Goal: Information Seeking & Learning: Learn about a topic

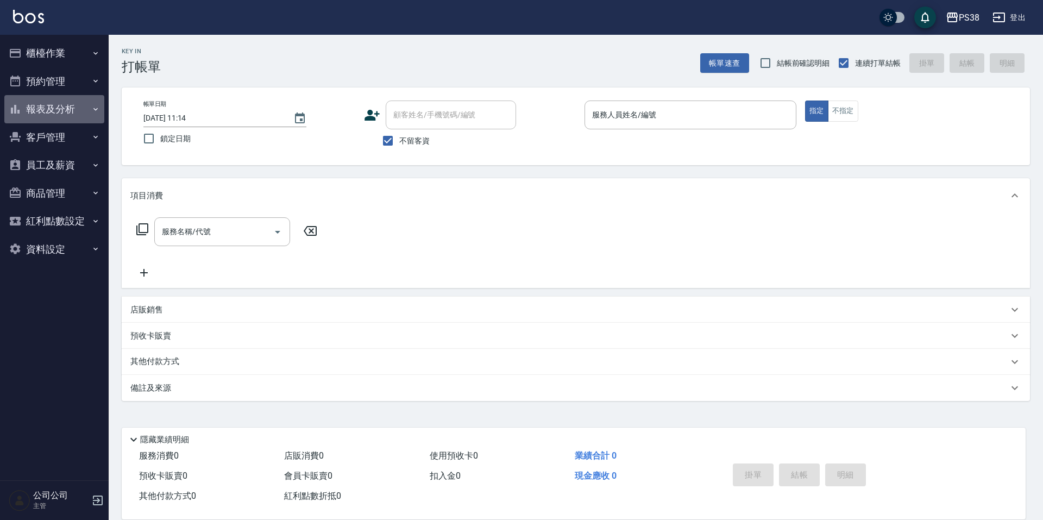
click at [89, 116] on button "報表及分析" at bounding box center [54, 109] width 100 height 28
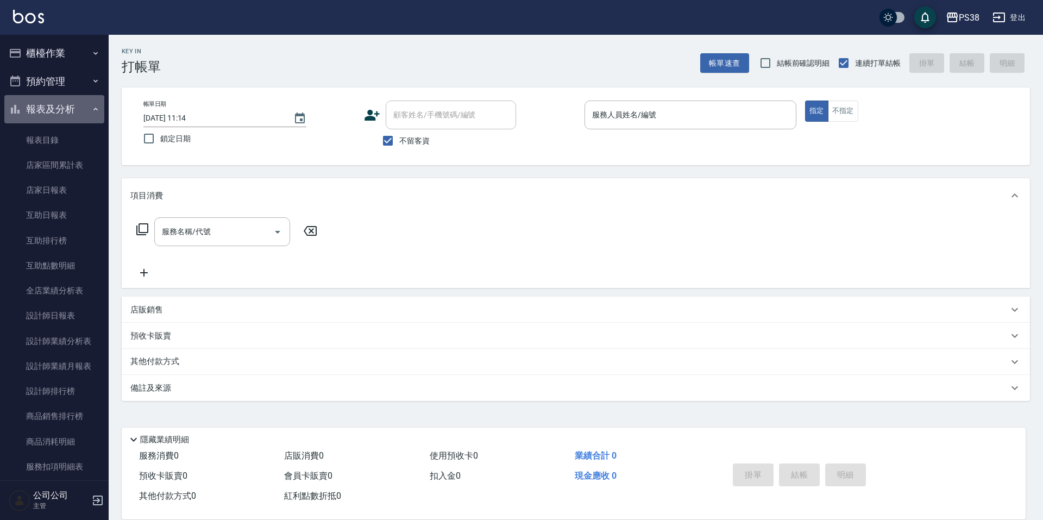
click at [91, 111] on icon "button" at bounding box center [95, 109] width 9 height 9
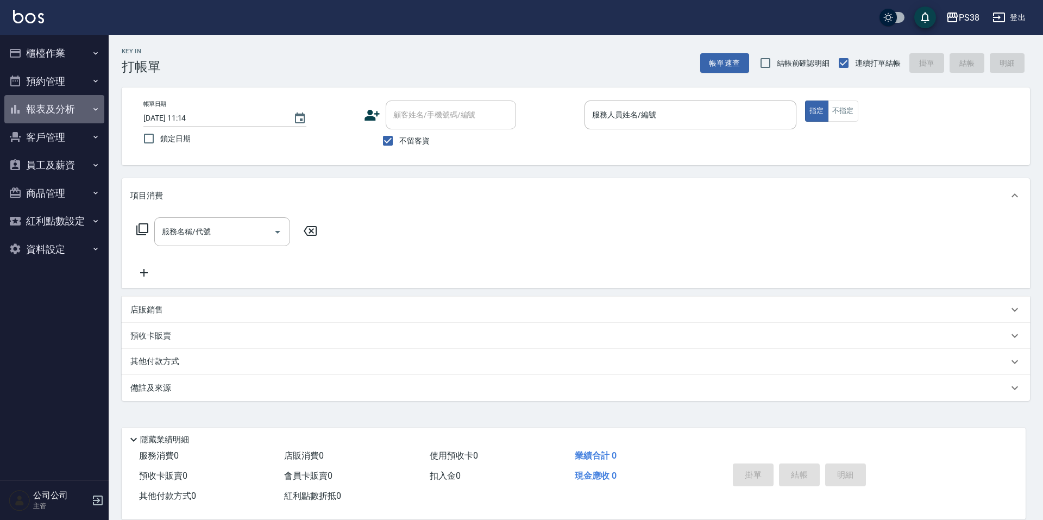
click at [79, 115] on button "報表及分析" at bounding box center [54, 109] width 100 height 28
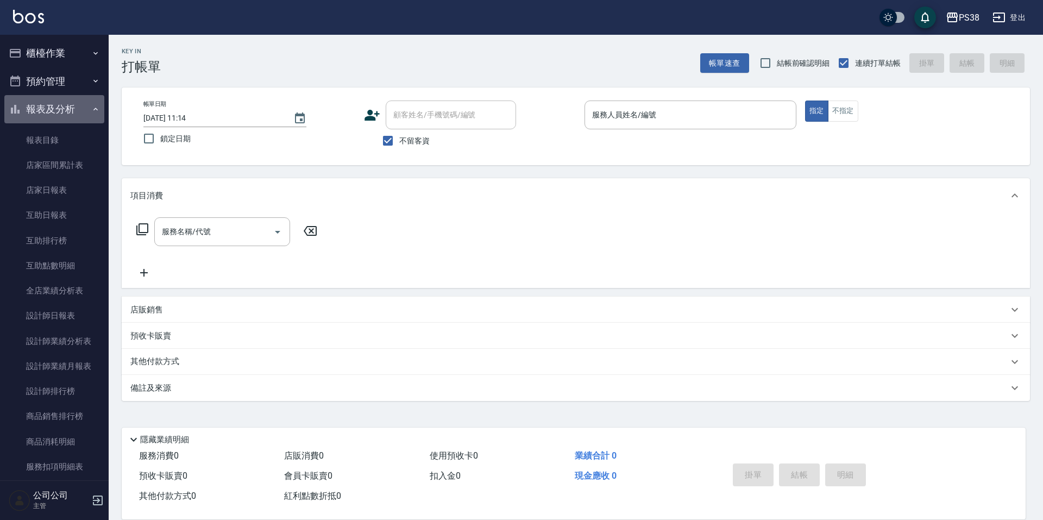
click at [79, 115] on button "報表及分析" at bounding box center [54, 109] width 100 height 28
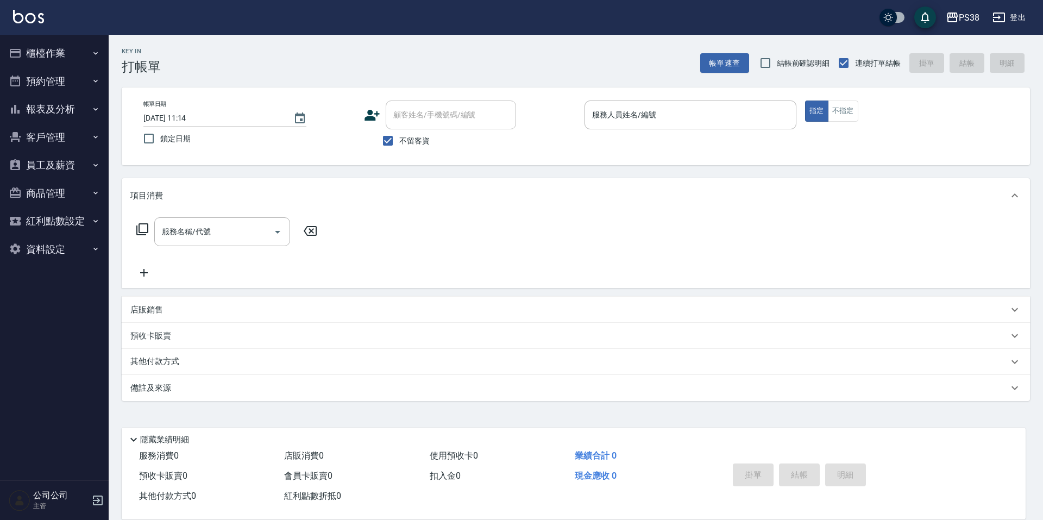
click at [84, 114] on button "報表及分析" at bounding box center [54, 109] width 100 height 28
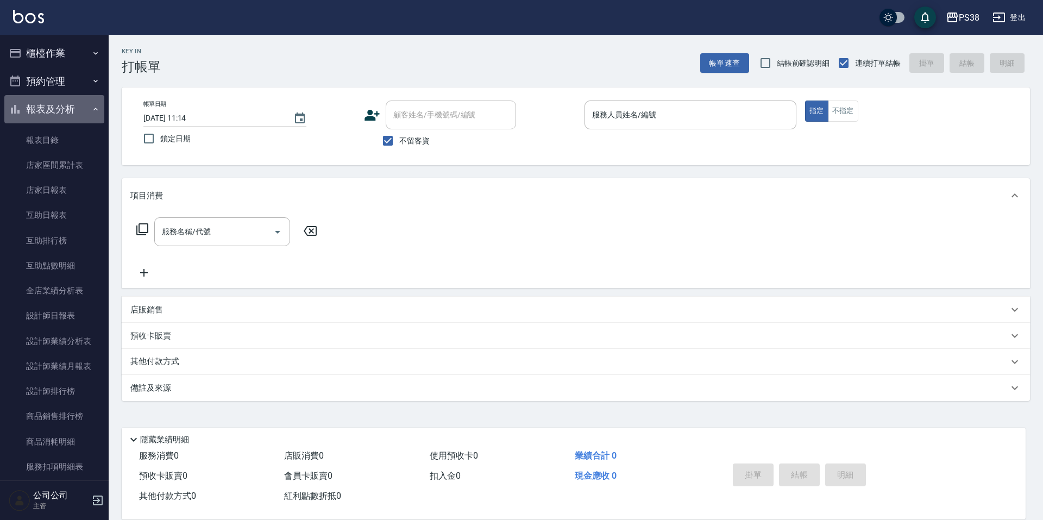
click at [84, 114] on button "報表及分析" at bounding box center [54, 109] width 100 height 28
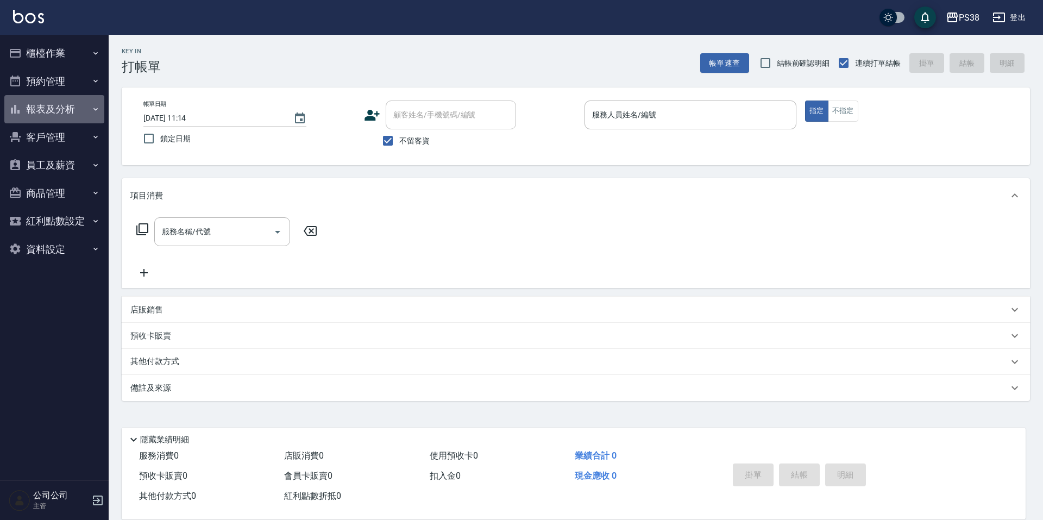
click at [71, 115] on button "報表及分析" at bounding box center [54, 109] width 100 height 28
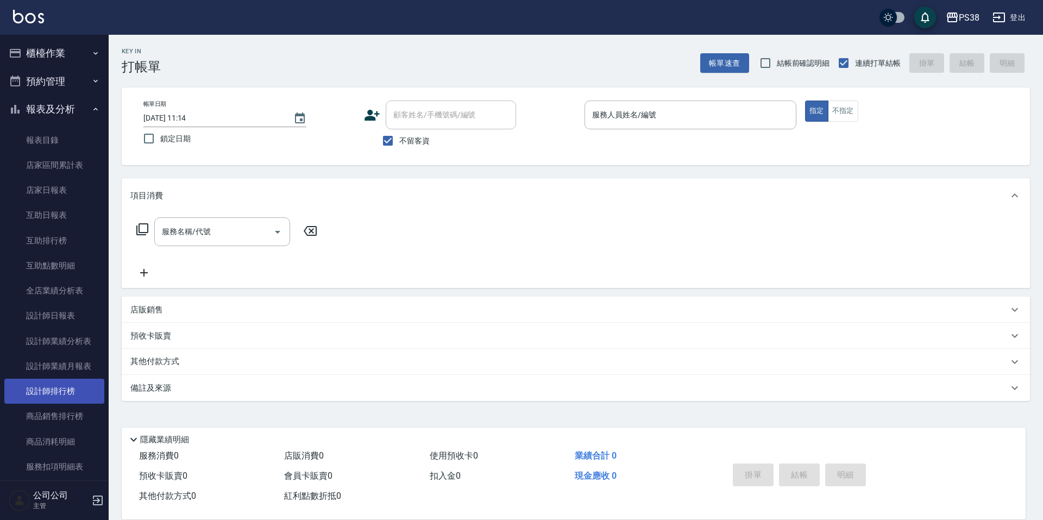
click at [48, 394] on link "設計師排行榜" at bounding box center [54, 391] width 100 height 25
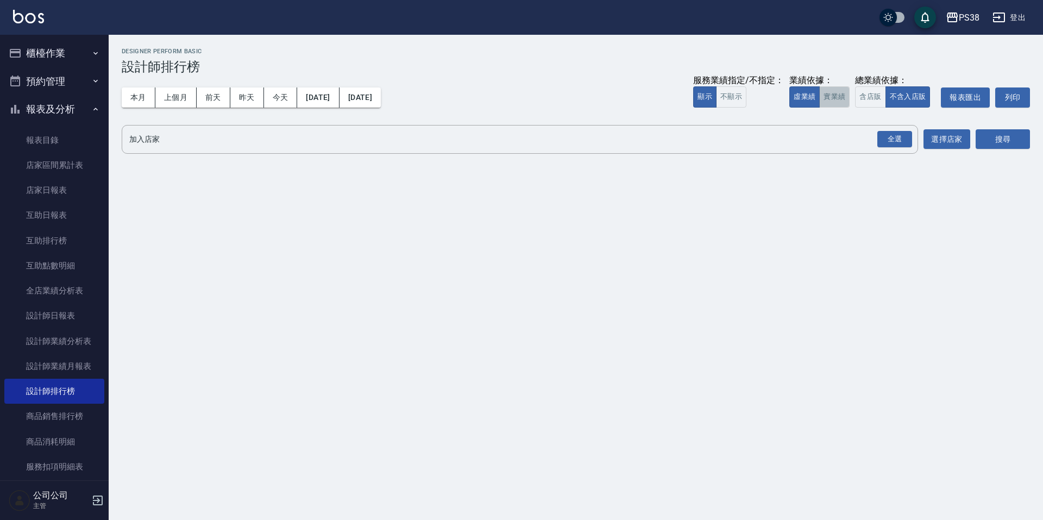
click at [829, 98] on button "實業績" at bounding box center [835, 96] width 30 height 21
click at [894, 140] on div "全選" at bounding box center [895, 139] width 35 height 17
click at [1002, 137] on button "搜尋" at bounding box center [1003, 140] width 54 height 20
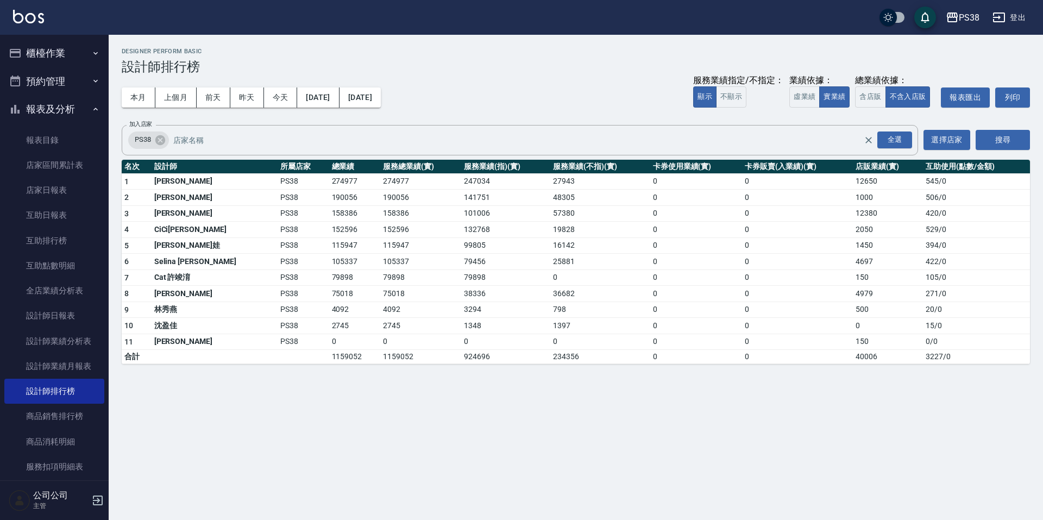
click at [507, 92] on div "本月 上個月 [DATE] [DATE] [DATE] [DATE] [DATE] 服務業績指定/不指定： 顯示 不顯示 業績依據： 虛業績 實業績 總業績依…" at bounding box center [576, 97] width 909 height 46
click at [517, 104] on div "本月 上個月 [DATE] [DATE] [DATE] [DATE] [DATE] 服務業績指定/不指定： 顯示 不顯示 業績依據： 虛業績 實業績 總業績依…" at bounding box center [576, 97] width 909 height 46
drag, startPoint x: 292, startPoint y: 262, endPoint x: 314, endPoint y: 262, distance: 21.7
click at [329, 262] on td "105337" at bounding box center [355, 262] width 52 height 16
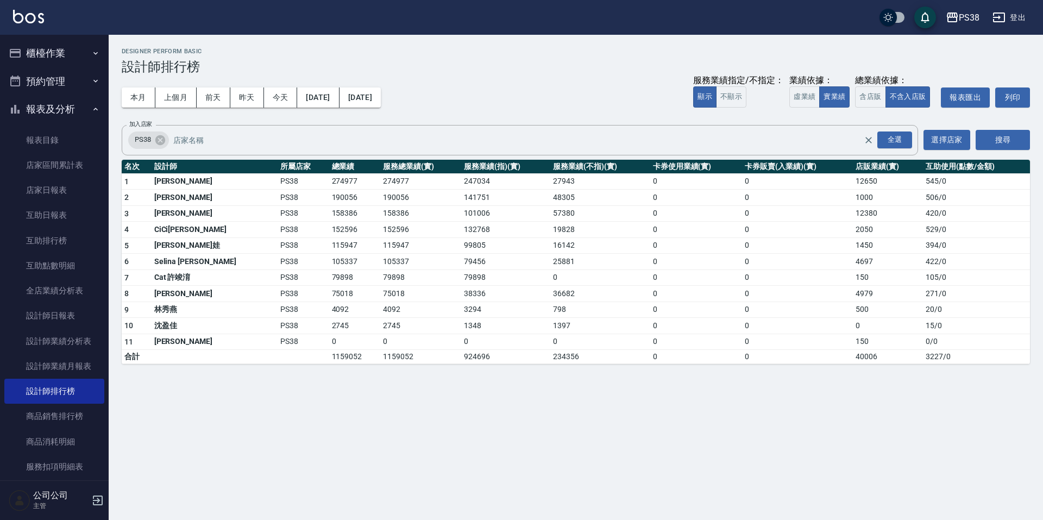
click at [385, 260] on td "105337" at bounding box center [420, 262] width 81 height 16
click at [519, 66] on h3 "設計師排行榜" at bounding box center [576, 66] width 909 height 15
click at [521, 85] on div "本月 上個月 [DATE] [DATE] [DATE] [DATE] [DATE] 服務業績指定/不指定： 顯示 不顯示 業績依據： 虛業績 實業績 總業績依…" at bounding box center [576, 97] width 909 height 46
drag, startPoint x: 287, startPoint y: 355, endPoint x: 326, endPoint y: 364, distance: 39.1
click at [326, 364] on div "PS38 [DATE] - [DATE] 設計師排行榜 列印時間： [DATE][PHONE_NUMBER]:09 Designer Perform Basi…" at bounding box center [576, 206] width 935 height 342
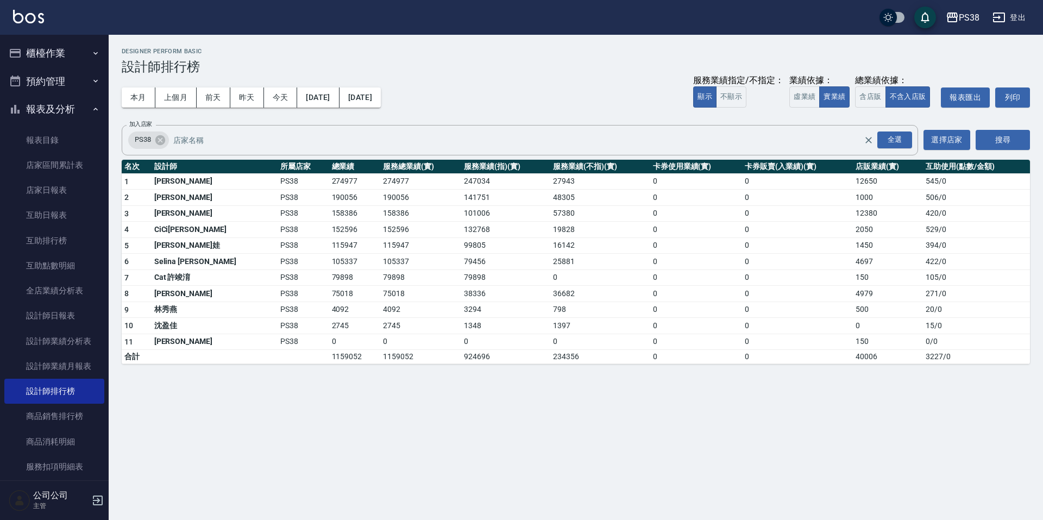
click at [382, 414] on div "PS38 [DATE] - [DATE] 設計師排行榜 列印時間： [DATE][PHONE_NUMBER]:09 Designer Perform Basi…" at bounding box center [521, 260] width 1043 height 520
click at [73, 114] on button "報表及分析" at bounding box center [54, 109] width 100 height 28
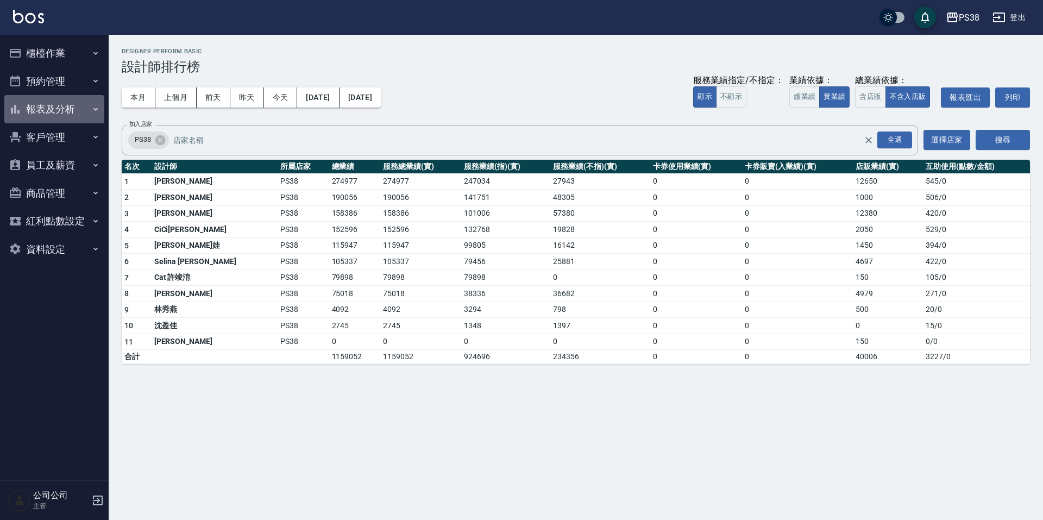
click at [76, 110] on button "報表及分析" at bounding box center [54, 109] width 100 height 28
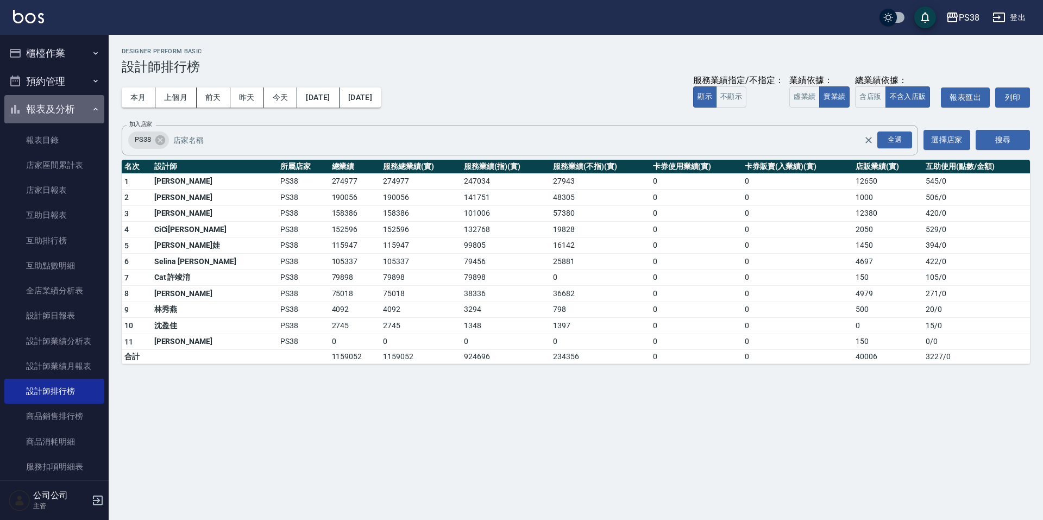
click at [76, 110] on button "報表及分析" at bounding box center [54, 109] width 100 height 28
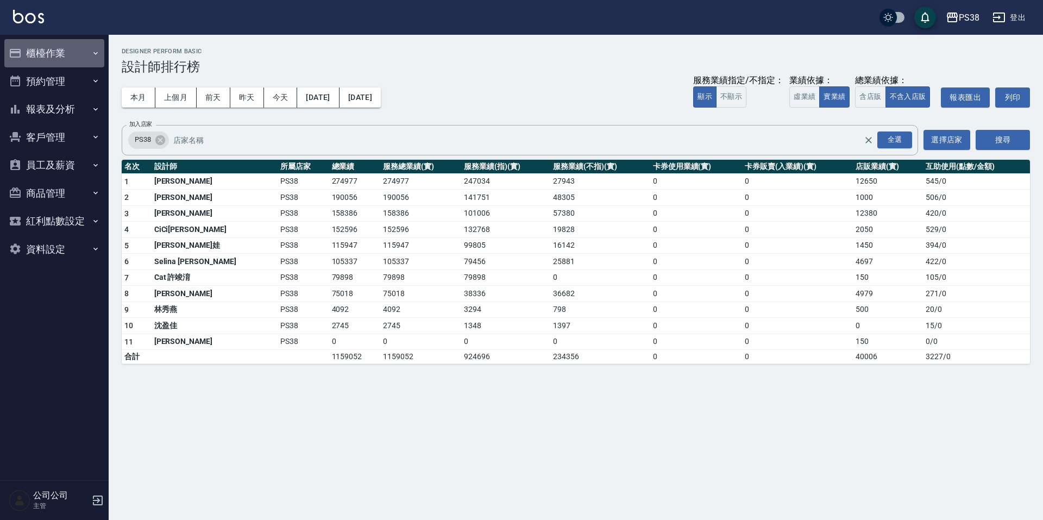
click at [52, 57] on button "櫃檯作業" at bounding box center [54, 53] width 100 height 28
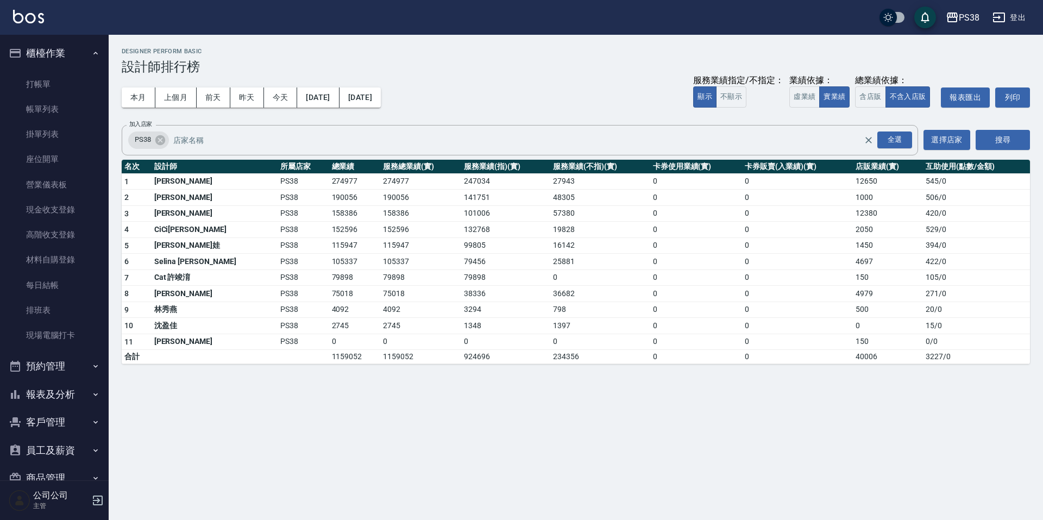
click at [68, 395] on button "報表及分析" at bounding box center [54, 394] width 100 height 28
click at [73, 373] on button "預約管理" at bounding box center [54, 366] width 100 height 28
click at [66, 101] on link "帳單列表" at bounding box center [54, 109] width 100 height 25
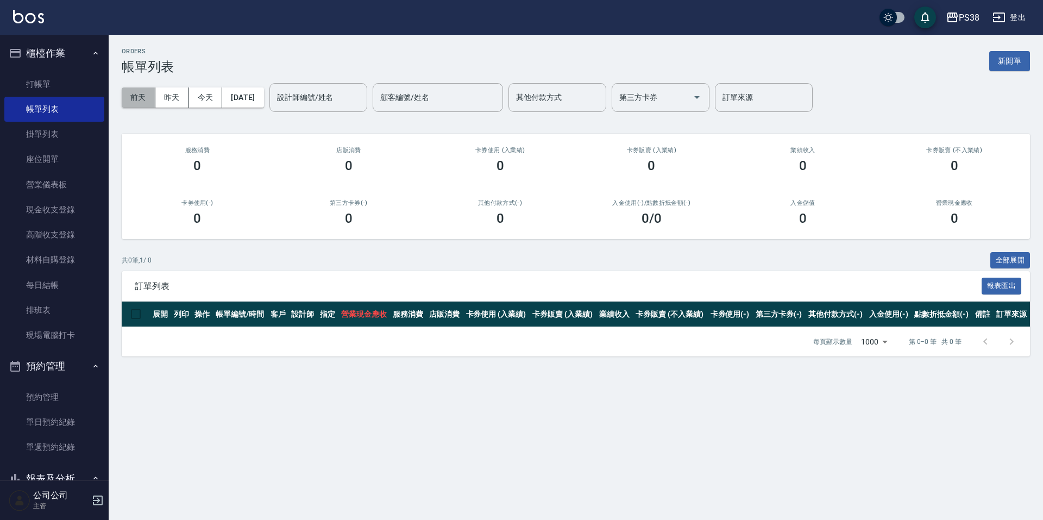
click at [143, 102] on button "前天" at bounding box center [139, 97] width 34 height 20
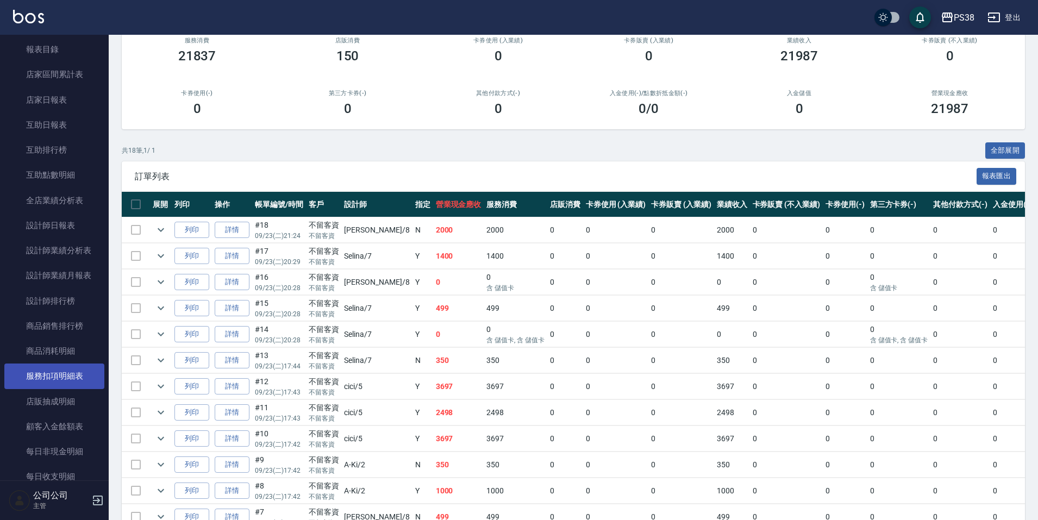
scroll to position [459, 0]
drag, startPoint x: 66, startPoint y: 298, endPoint x: 111, endPoint y: 323, distance: 51.6
click at [66, 299] on link "設計師排行榜" at bounding box center [54, 301] width 100 height 25
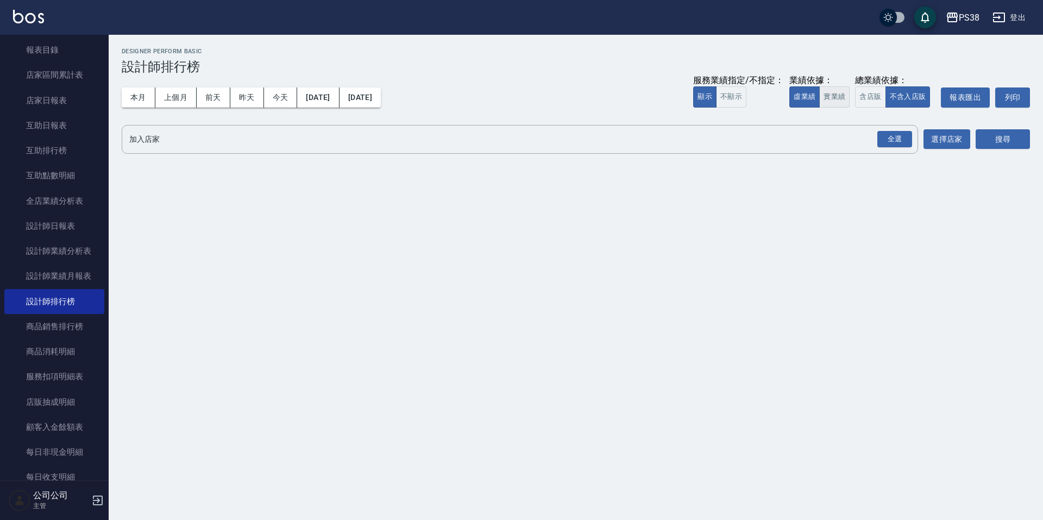
click at [831, 93] on button "實業績" at bounding box center [835, 96] width 30 height 21
click at [885, 135] on div "全選" at bounding box center [895, 139] width 35 height 17
click at [1018, 136] on button "搜尋" at bounding box center [1003, 140] width 54 height 20
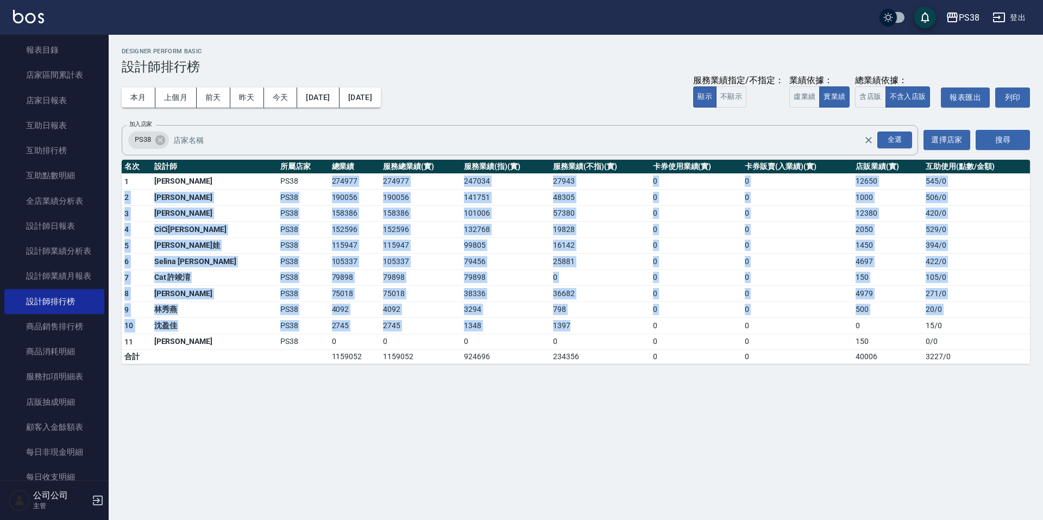
drag, startPoint x: 283, startPoint y: 176, endPoint x: 547, endPoint y: 329, distance: 305.4
click at [547, 329] on tbody "1 [PERSON_NAME] PS38 274977 274977 247034 27943 0 0 12650 545 / 0 2 Aisha [PERS…" at bounding box center [576, 268] width 909 height 191
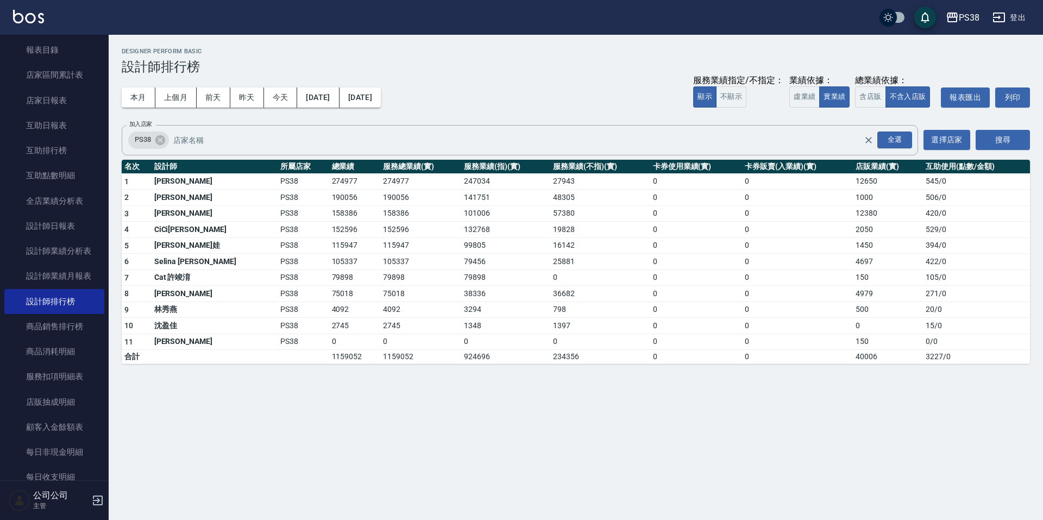
click at [549, 437] on div "PS38 [DATE] - [DATE] 設計師排行榜 列印時間： [DATE][PHONE_NUMBER]:13 Designer Perform Basi…" at bounding box center [521, 260] width 1043 height 520
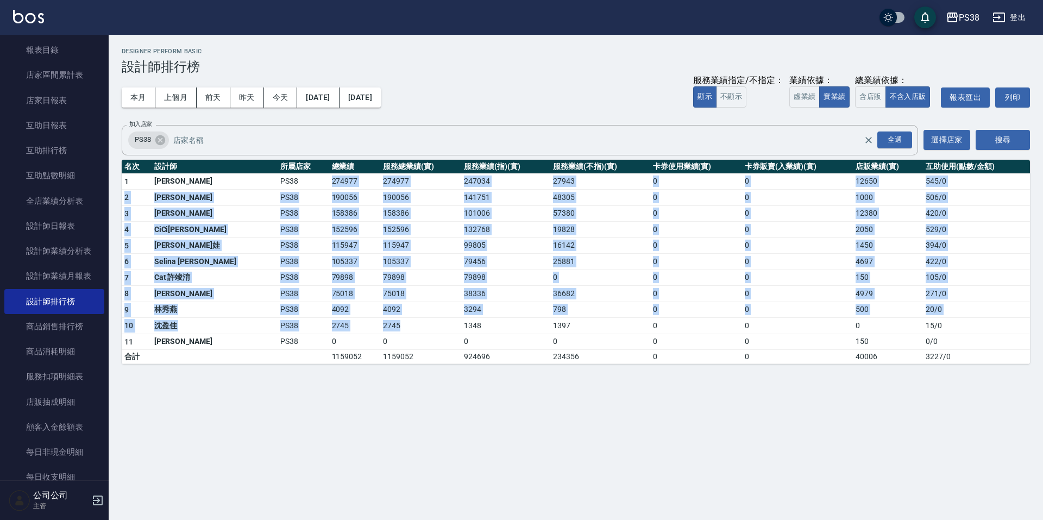
drag, startPoint x: 286, startPoint y: 179, endPoint x: 389, endPoint y: 323, distance: 176.9
click at [389, 323] on tbody "1 [PERSON_NAME] PS38 274977 274977 247034 27943 0 0 12650 545 / 0 2 Aisha [PERS…" at bounding box center [576, 268] width 909 height 191
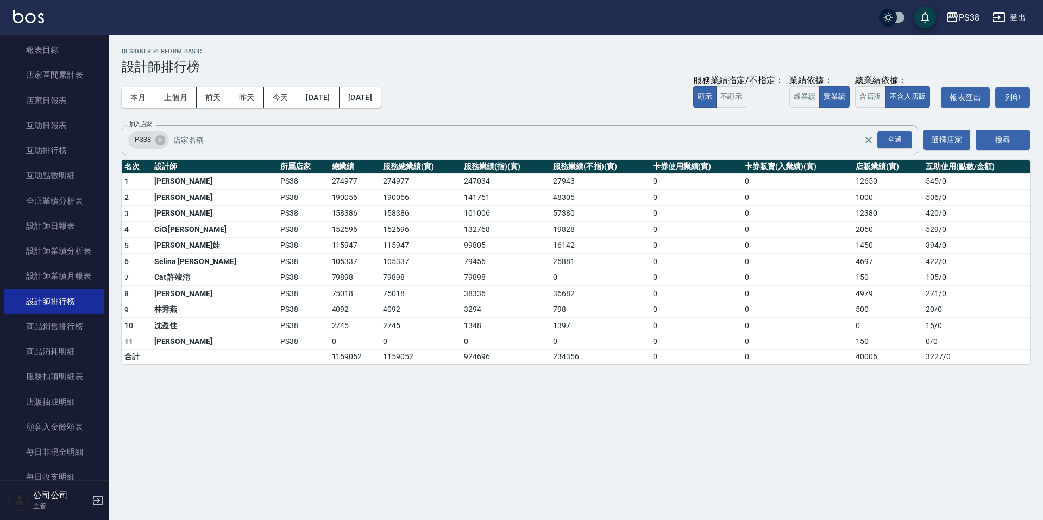
click at [415, 443] on div "PS38 [DATE] - [DATE] 設計師排行榜 列印時間： [DATE][PHONE_NUMBER]:13 Designer Perform Basi…" at bounding box center [521, 260] width 1043 height 520
drag, startPoint x: 288, startPoint y: 212, endPoint x: 370, endPoint y: 211, distance: 82.1
click at [370, 211] on tr "3 [PERSON_NAME] PS38 158386 158386 101006 57380 0 0 12380 420 / 0" at bounding box center [576, 213] width 909 height 16
click at [425, 291] on td "75018" at bounding box center [420, 294] width 81 height 16
drag, startPoint x: 320, startPoint y: 228, endPoint x: 372, endPoint y: 230, distance: 51.7
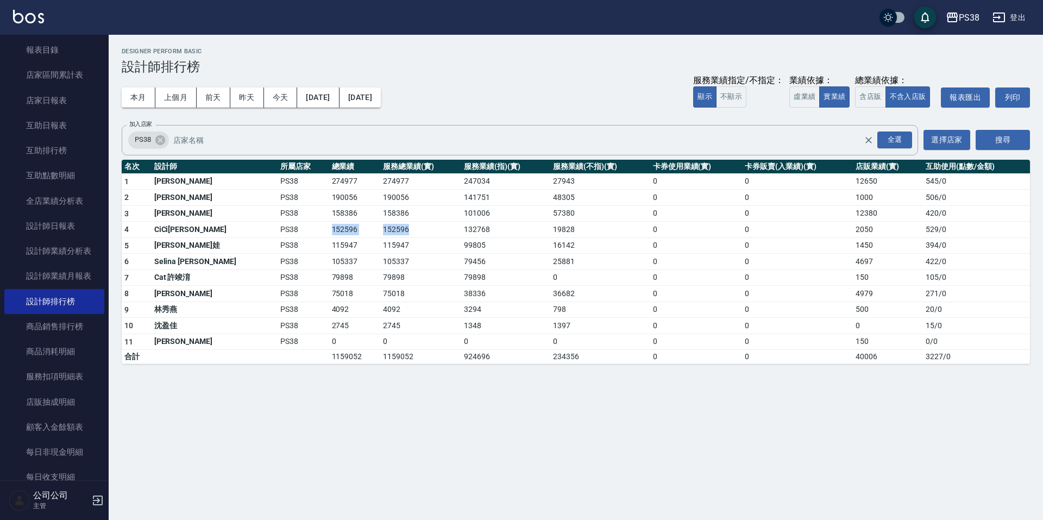
click at [372, 230] on tr "4 CiCi[PERSON_NAME] PS38 152596 152596 132768 19828 0 0 2050 529 / 0" at bounding box center [576, 230] width 909 height 16
click at [426, 279] on td "79898" at bounding box center [420, 278] width 81 height 16
click at [169, 101] on button "上個月" at bounding box center [175, 97] width 41 height 20
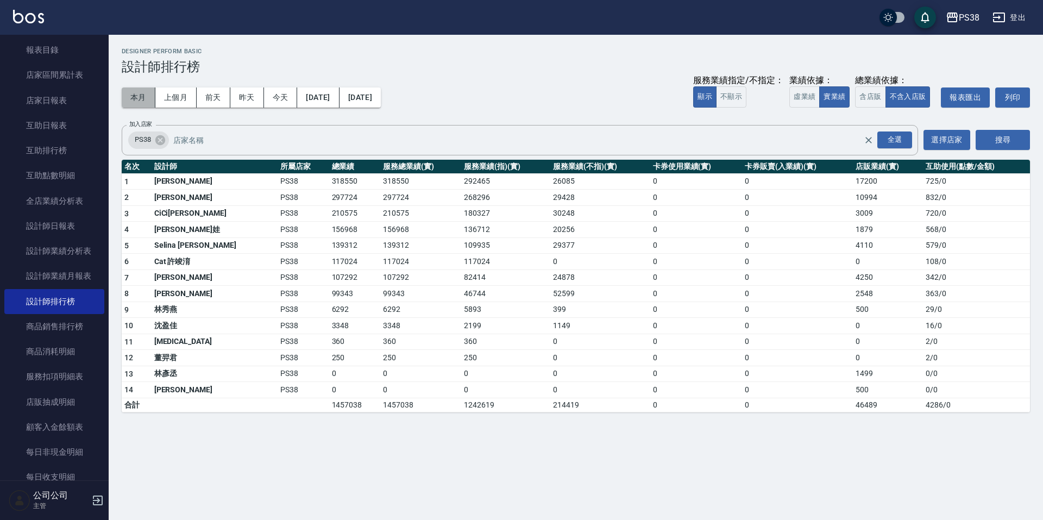
click at [137, 93] on button "本月" at bounding box center [139, 97] width 34 height 20
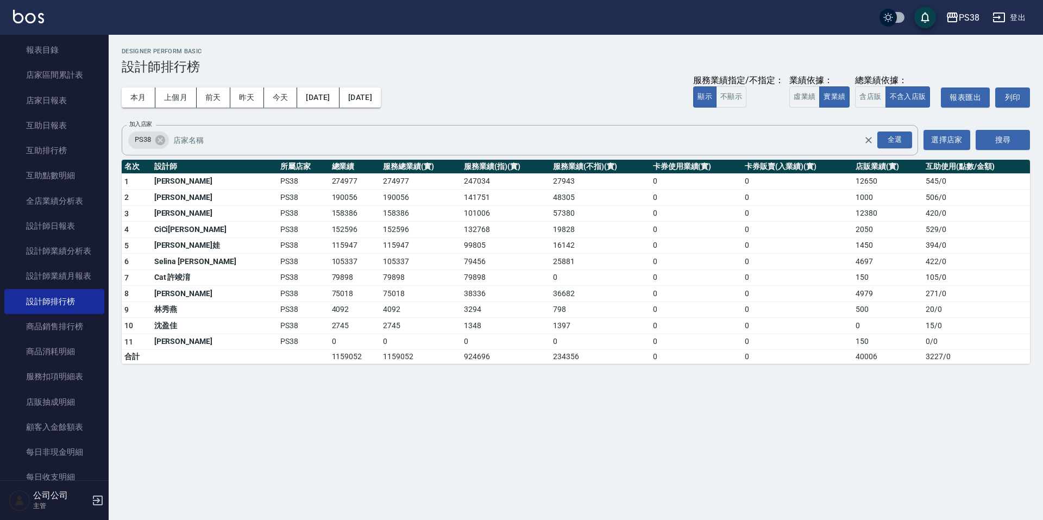
click at [547, 118] on div "本月 上個月 [DATE] [DATE] [DATE] [DATE] [DATE] 服務業績指定/不指定： 顯示 不顯示 業績依據： 虛業績 實業績 總業績依…" at bounding box center [576, 97] width 909 height 46
click at [530, 105] on div "本月 上個月 [DATE] [DATE] [DATE] [DATE] [DATE] 服務業績指定/不指定： 顯示 不顯示 業績依據： 虛業績 實業績 總業績依…" at bounding box center [576, 97] width 909 height 46
drag, startPoint x: 289, startPoint y: 354, endPoint x: 321, endPoint y: 354, distance: 32.1
click at [329, 354] on td "1159052" at bounding box center [355, 357] width 52 height 14
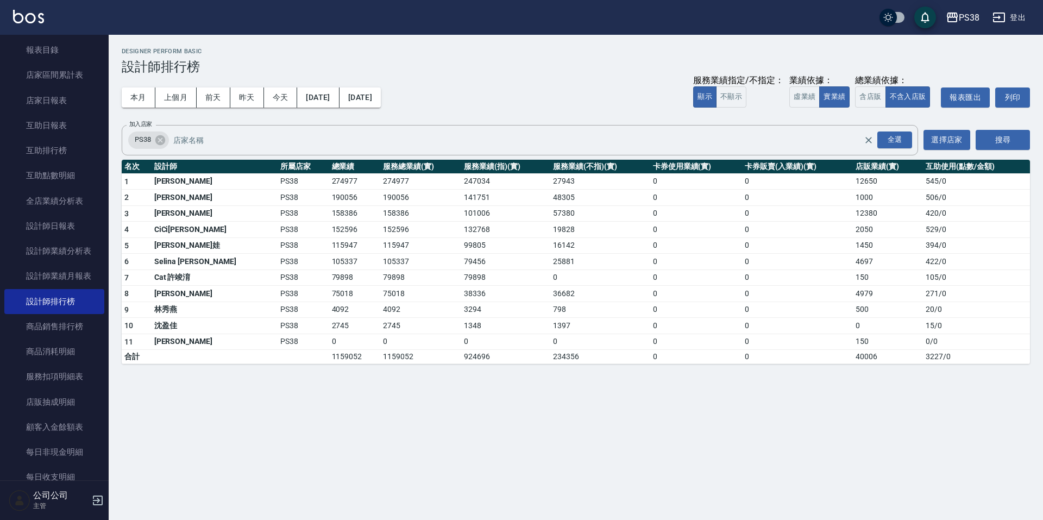
click at [367, 397] on div "PS38 [DATE] - [DATE] 設計師排行榜 列印時間： [DATE][PHONE_NUMBER]:13 Designer Perform Basi…" at bounding box center [521, 260] width 1043 height 520
drag, startPoint x: 342, startPoint y: 358, endPoint x: 373, endPoint y: 357, distance: 31.0
click at [380, 357] on td "1159052" at bounding box center [420, 357] width 81 height 14
drag, startPoint x: 417, startPoint y: 409, endPoint x: 331, endPoint y: 396, distance: 87.5
click at [417, 409] on div "PS38 [DATE] - [DATE] 設計師排行榜 列印時間： [DATE][PHONE_NUMBER]:13 Designer Perform Basi…" at bounding box center [521, 260] width 1043 height 520
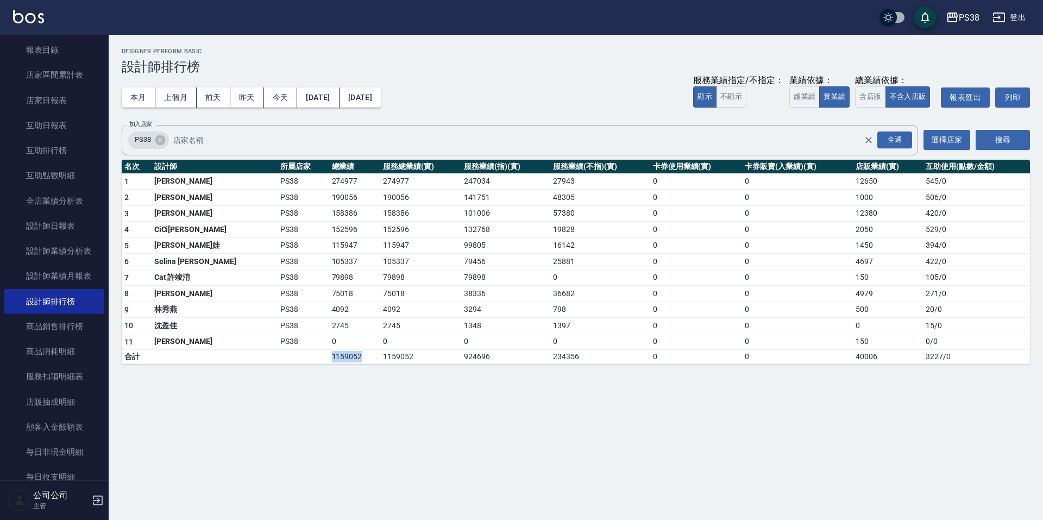
drag, startPoint x: 287, startPoint y: 352, endPoint x: 321, endPoint y: 356, distance: 34.4
click at [329, 356] on td "1159052" at bounding box center [355, 357] width 52 height 14
click at [405, 411] on div "PS38 [DATE] - [DATE] 設計師排行榜 列印時間： [DATE][PHONE_NUMBER]:13 Designer Perform Basi…" at bounding box center [521, 260] width 1043 height 520
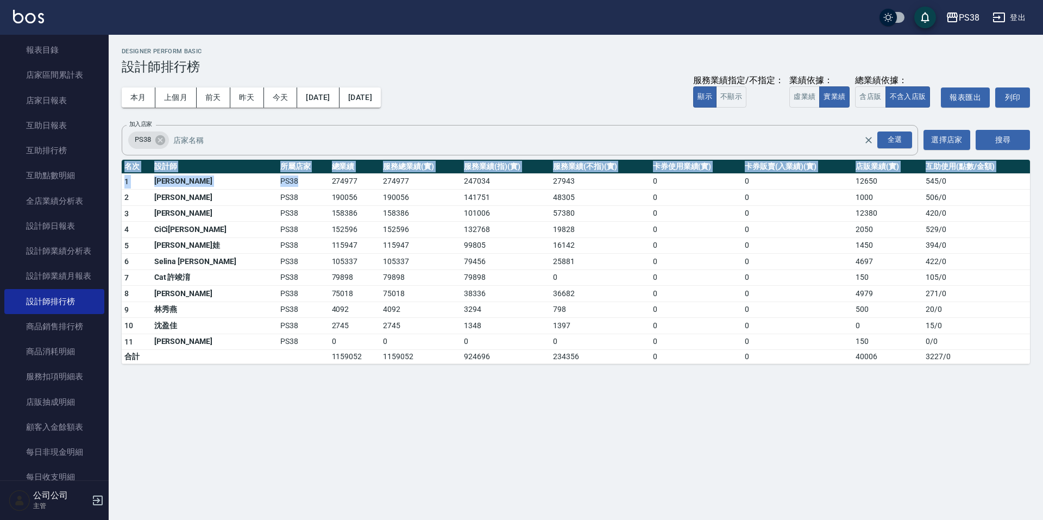
drag, startPoint x: 283, startPoint y: 180, endPoint x: 446, endPoint y: 159, distance: 163.9
click at [446, 159] on div "PS38 [DATE] - [DATE] 設計師排行榜 列印時間： [DATE][PHONE_NUMBER]:13 Designer Perform Basi…" at bounding box center [576, 206] width 935 height 342
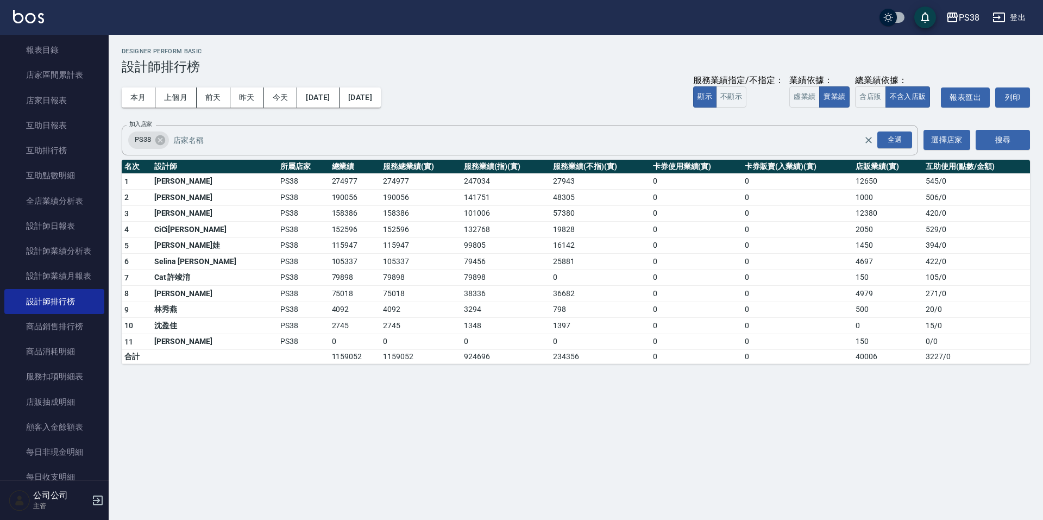
click at [484, 99] on div "本月 上個月 [DATE] [DATE] [DATE] [DATE] [DATE] 服務業績指定/不指定： 顯示 不顯示 業績依據： 虛業績 實業績 總業績依…" at bounding box center [576, 97] width 909 height 46
click at [329, 254] on td "105337" at bounding box center [355, 262] width 52 height 16
click at [329, 239] on td "115947" at bounding box center [355, 245] width 52 height 16
click at [329, 229] on td "152596" at bounding box center [355, 230] width 52 height 16
click at [329, 219] on td "158386" at bounding box center [355, 213] width 52 height 16
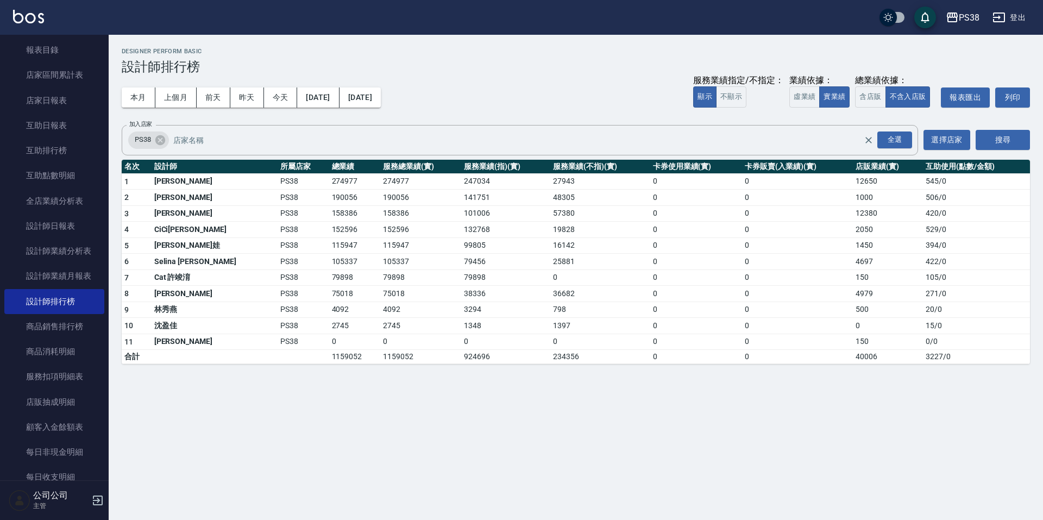
click at [329, 200] on td "190056" at bounding box center [355, 198] width 52 height 16
click at [329, 184] on td "274977" at bounding box center [355, 181] width 52 height 16
click at [68, 157] on link "互助排行榜" at bounding box center [54, 150] width 100 height 25
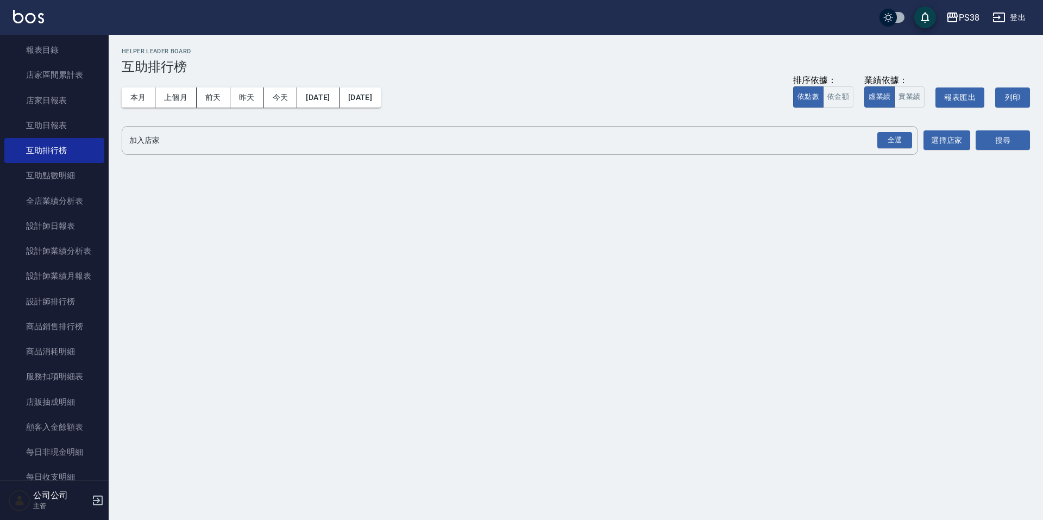
click at [926, 97] on div "排序依據： 依點數 依金額 業績依據： 虛業績 實業績 報表匯出 列印" at bounding box center [911, 97] width 237 height 46
click at [921, 99] on button "實業績" at bounding box center [910, 96] width 30 height 21
click at [901, 143] on div "全選" at bounding box center [895, 140] width 35 height 17
click at [979, 141] on button "搜尋" at bounding box center [1003, 141] width 54 height 20
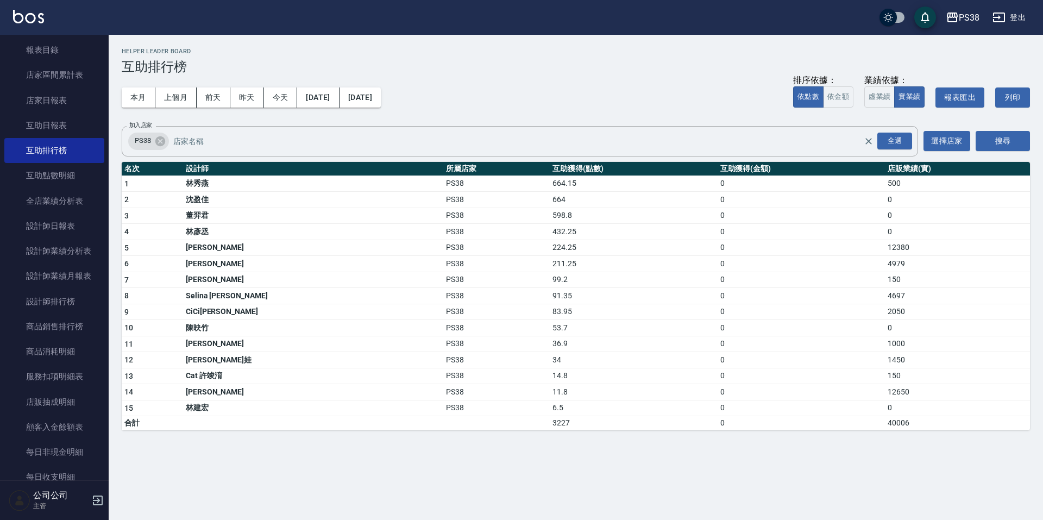
click at [615, 91] on div "本月 上個月 [DATE] [DATE] [DATE] [DATE] [DATE] 排序依據： 依點數 依金額 業績依據： 虛業績 實業績 報表匯出 列印" at bounding box center [576, 97] width 909 height 46
click at [411, 58] on div "Helper Leader Board 互助排行榜" at bounding box center [576, 61] width 909 height 27
click at [78, 303] on link "設計師排行榜" at bounding box center [54, 301] width 100 height 25
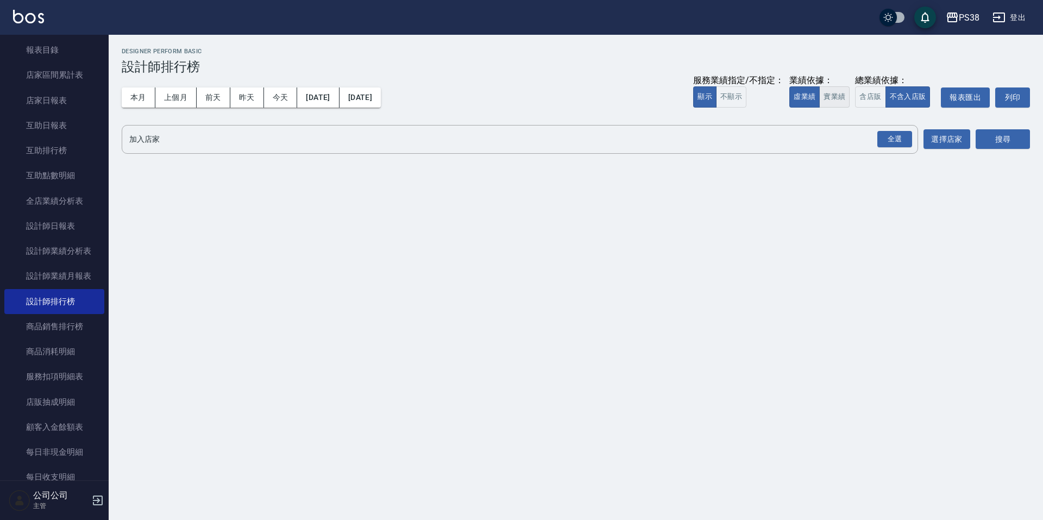
click at [835, 99] on button "實業績" at bounding box center [835, 96] width 30 height 21
click at [889, 143] on div "全選" at bounding box center [895, 139] width 35 height 17
click at [982, 143] on button "搜尋" at bounding box center [1003, 140] width 54 height 20
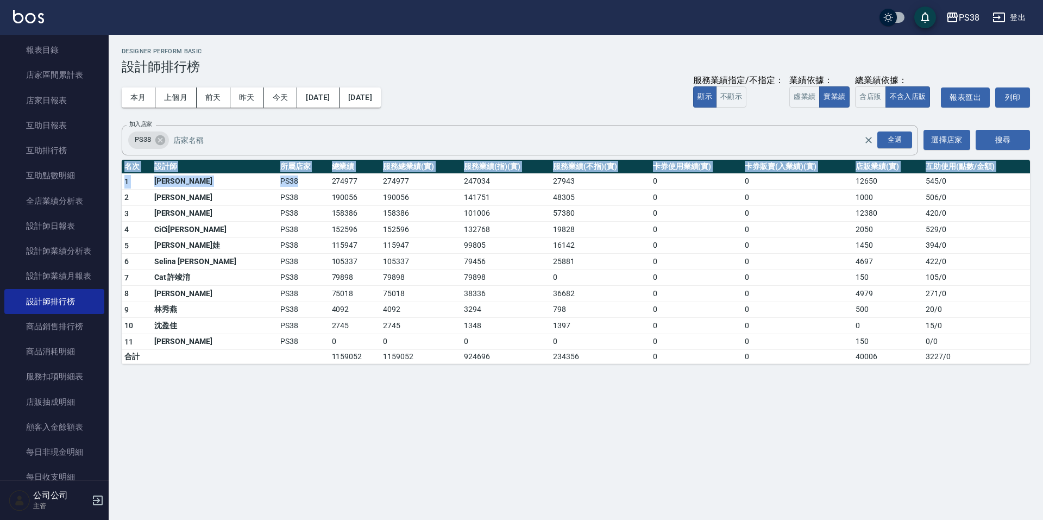
drag, startPoint x: 281, startPoint y: 182, endPoint x: 458, endPoint y: 373, distance: 260.7
click at [458, 373] on div "PS38 [DATE] - [DATE] 設計師排行榜 列印時間： [DATE][PHONE_NUMBER]:16 Designer Perform Basi…" at bounding box center [576, 206] width 935 height 342
click at [291, 406] on div "PS38 [DATE] - [DATE] 設計師排行榜 列印時間： [DATE][PHONE_NUMBER]:16 Designer Perform Basi…" at bounding box center [521, 260] width 1043 height 520
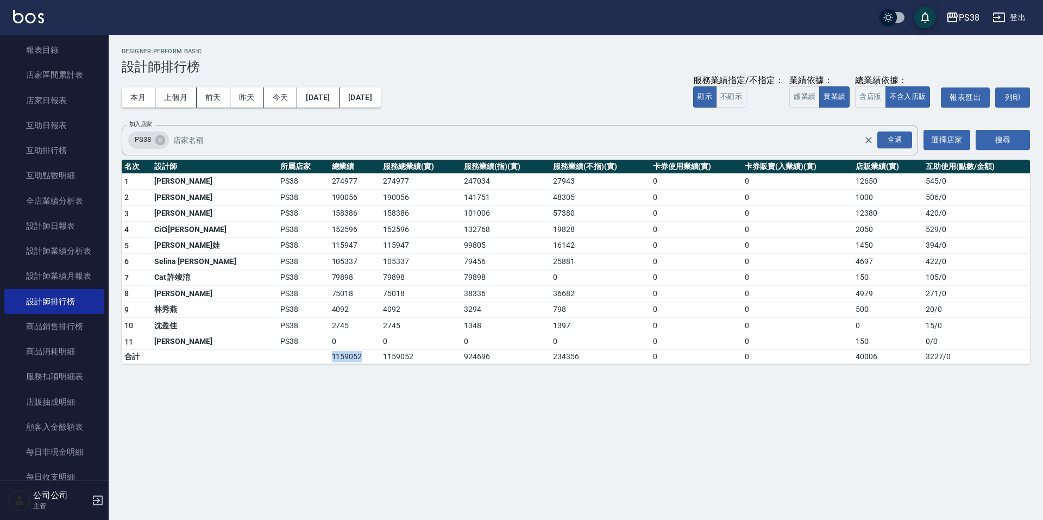
drag, startPoint x: 290, startPoint y: 356, endPoint x: 320, endPoint y: 355, distance: 29.9
click at [329, 355] on td "1159052" at bounding box center [355, 357] width 52 height 14
click at [492, 482] on div "PS38 [DATE] - [DATE] 設計師排行榜 列印時間： [DATE][PHONE_NUMBER]:16 Designer Perform Basi…" at bounding box center [521, 260] width 1043 height 520
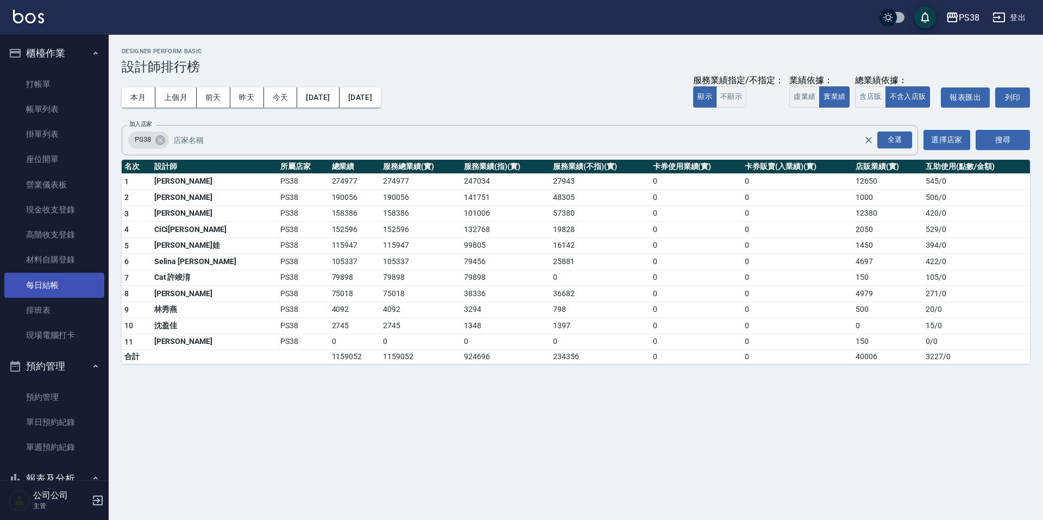
click at [55, 282] on link "每日結帳" at bounding box center [54, 285] width 100 height 25
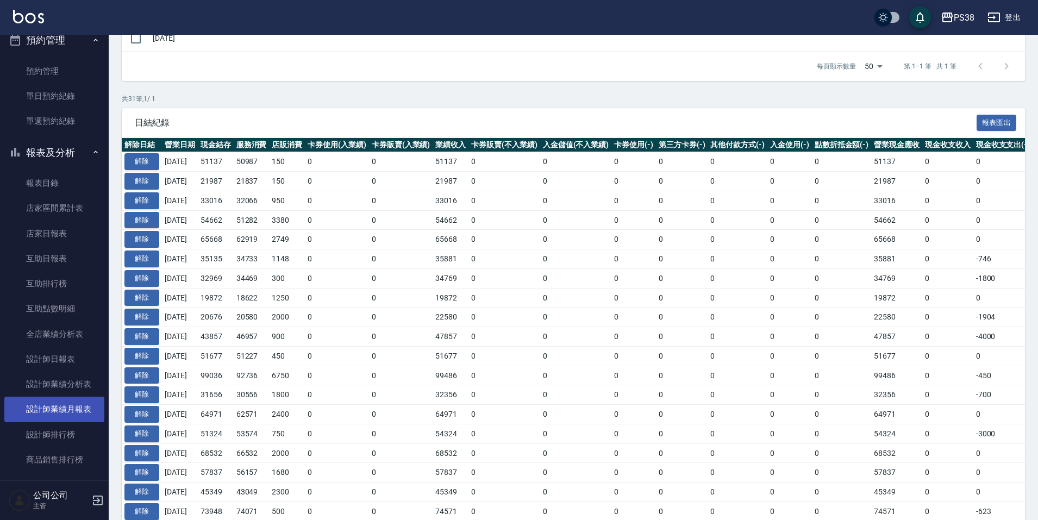
scroll to position [380, 0]
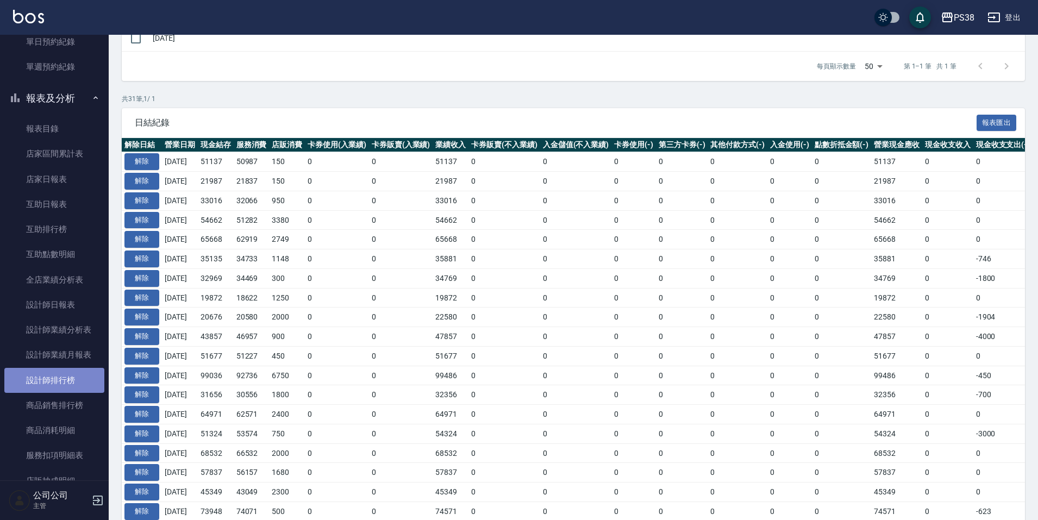
click at [71, 381] on link "設計師排行榜" at bounding box center [54, 380] width 100 height 25
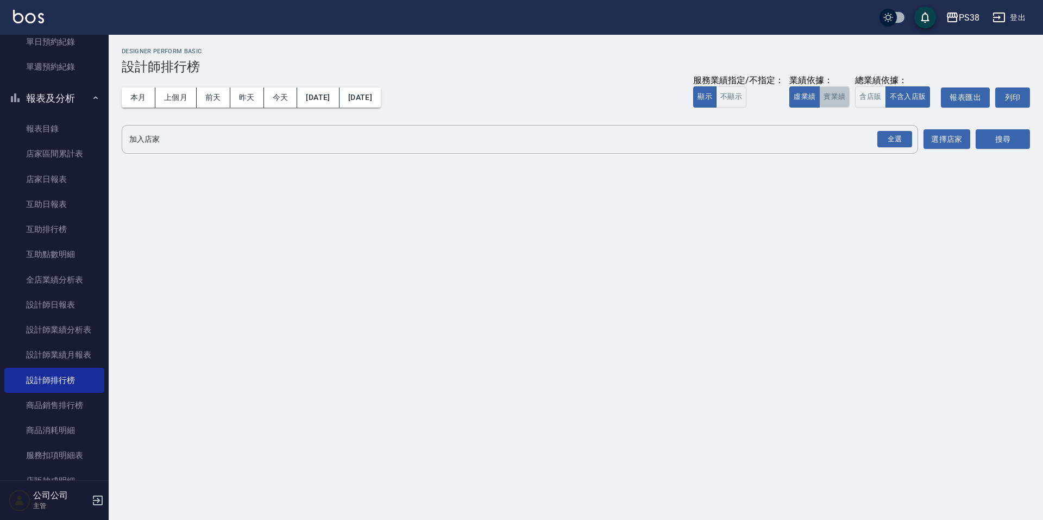
click at [843, 102] on button "實業績" at bounding box center [835, 96] width 30 height 21
click at [901, 145] on div "全選" at bounding box center [895, 139] width 35 height 17
click at [1018, 142] on button "搜尋" at bounding box center [1003, 140] width 54 height 20
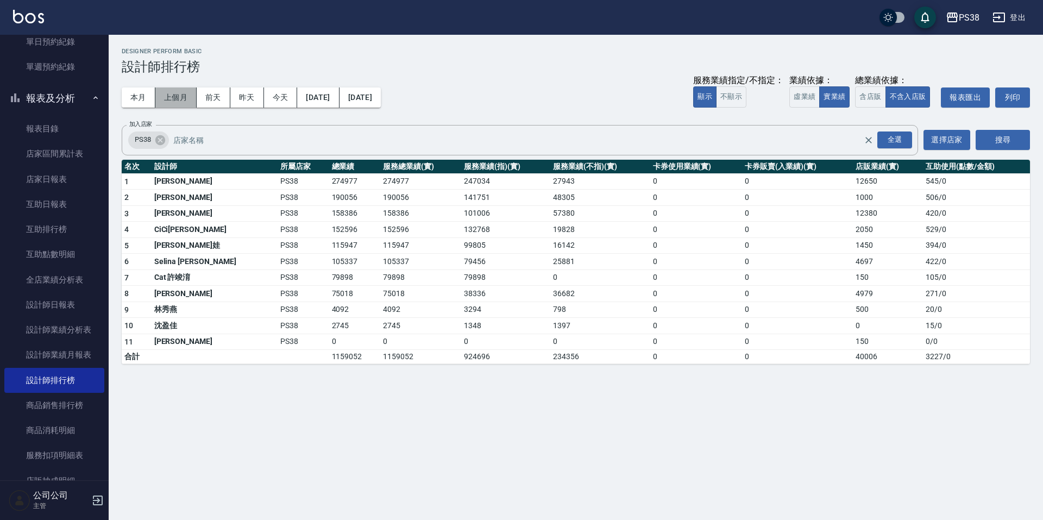
click at [175, 91] on button "上個月" at bounding box center [175, 97] width 41 height 20
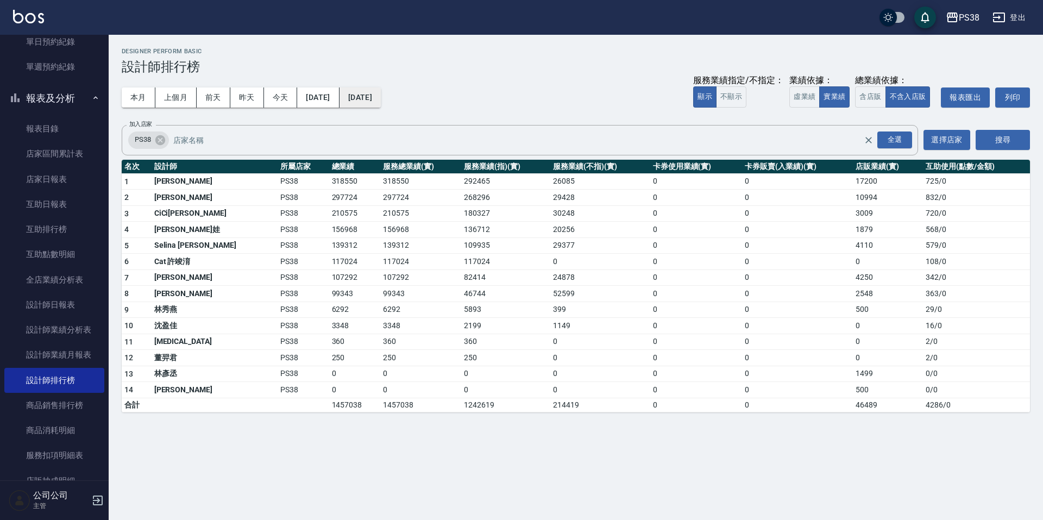
click at [381, 101] on button "[DATE]" at bounding box center [360, 97] width 41 height 20
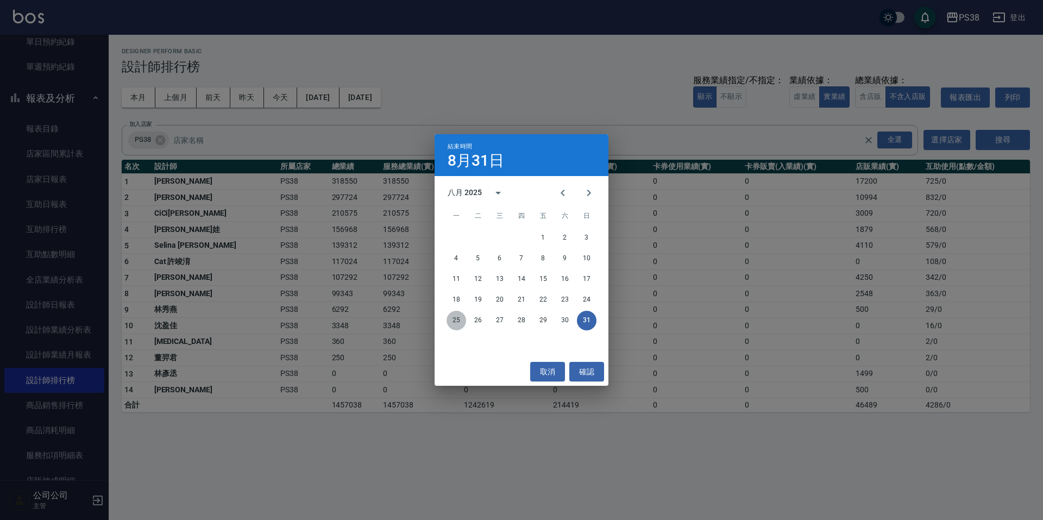
click at [456, 321] on button "25" at bounding box center [457, 321] width 20 height 20
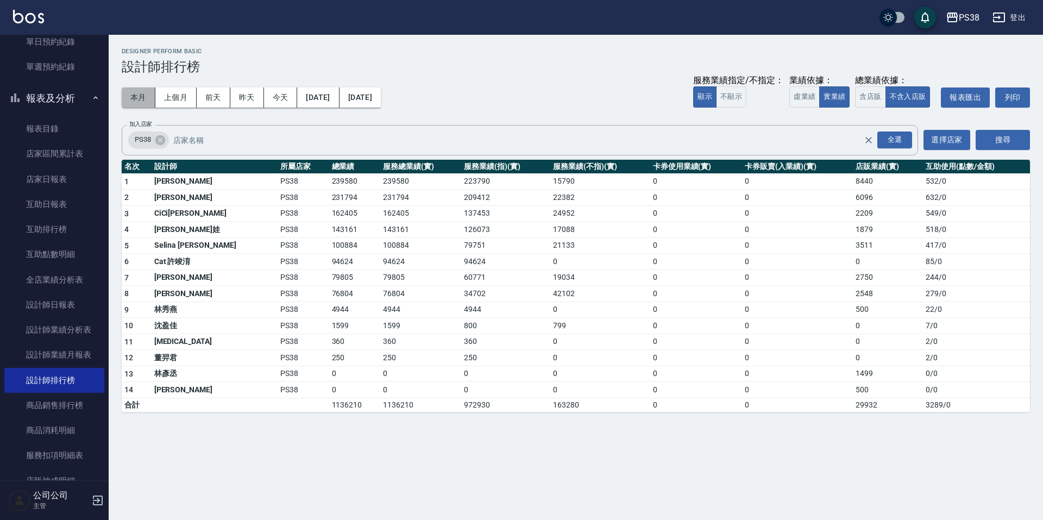
click at [142, 98] on button "本月" at bounding box center [139, 97] width 34 height 20
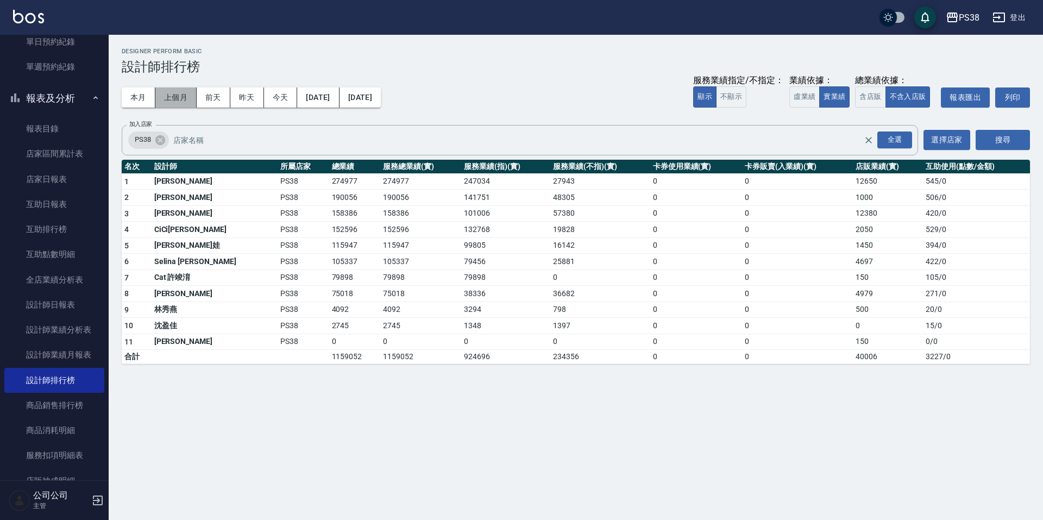
click at [168, 93] on button "上個月" at bounding box center [175, 97] width 41 height 20
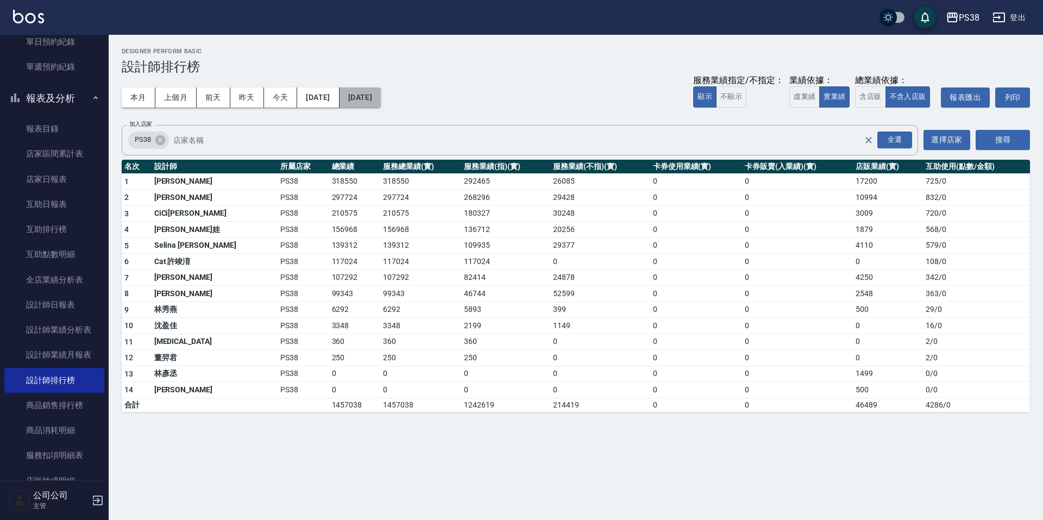
click at [381, 101] on button "[DATE]" at bounding box center [360, 97] width 41 height 20
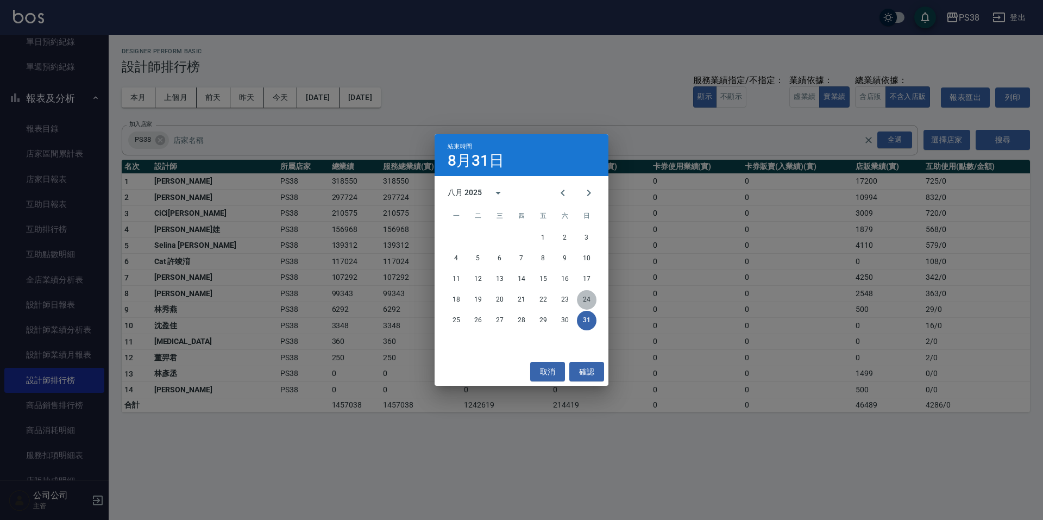
click at [584, 303] on button "24" at bounding box center [587, 300] width 20 height 20
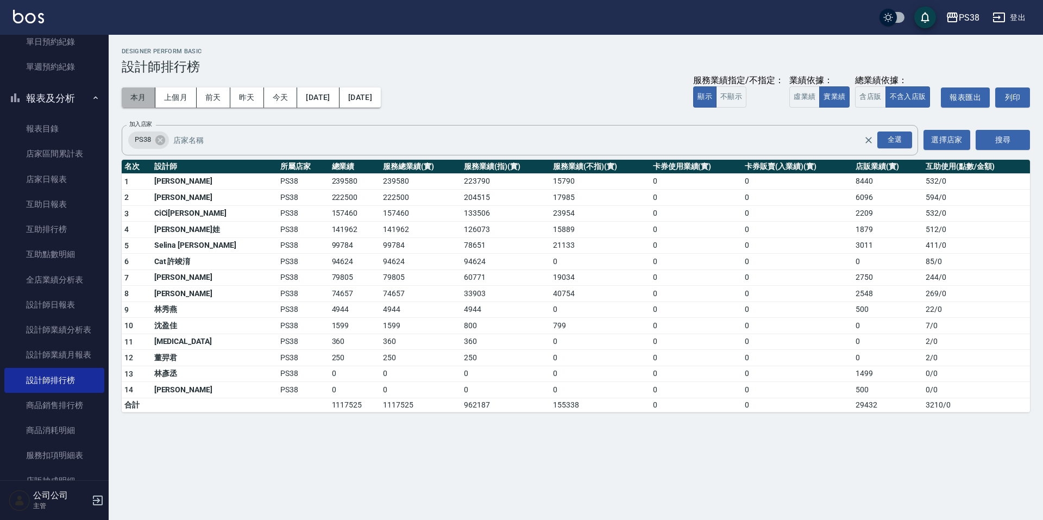
click at [139, 98] on button "本月" at bounding box center [139, 97] width 34 height 20
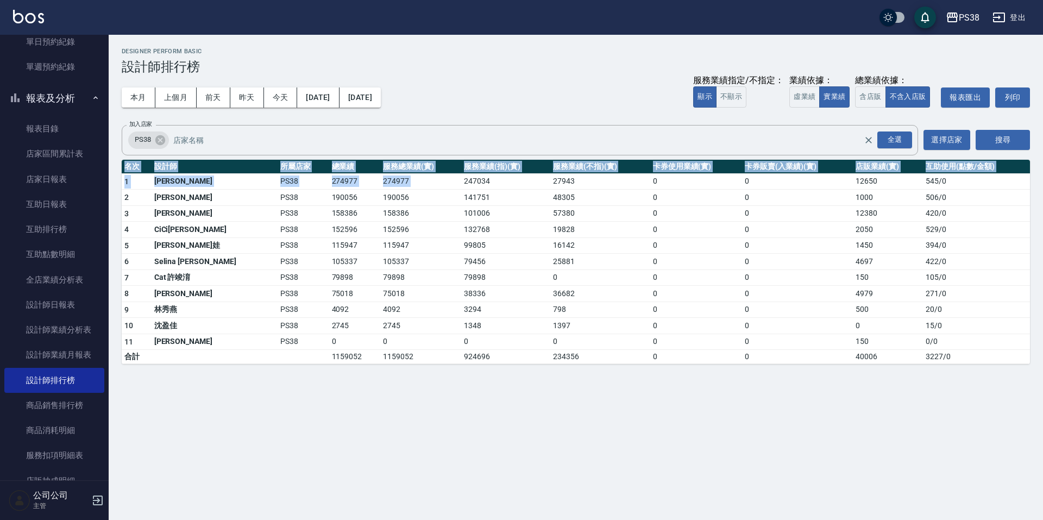
drag, startPoint x: 430, startPoint y: 180, endPoint x: 503, endPoint y: 367, distance: 200.1
click at [503, 367] on div "PS38 [DATE] - [DATE] 設計師排行榜 列印時間： [DATE][PHONE_NUMBER]:36 Designer Perform Basi…" at bounding box center [576, 206] width 935 height 342
click at [517, 436] on div "PS38 [DATE] - [DATE] 設計師排行榜 列印時間： [DATE][PHONE_NUMBER]:36 Designer Perform Basi…" at bounding box center [521, 260] width 1043 height 520
click at [164, 102] on button "上個月" at bounding box center [175, 97] width 41 height 20
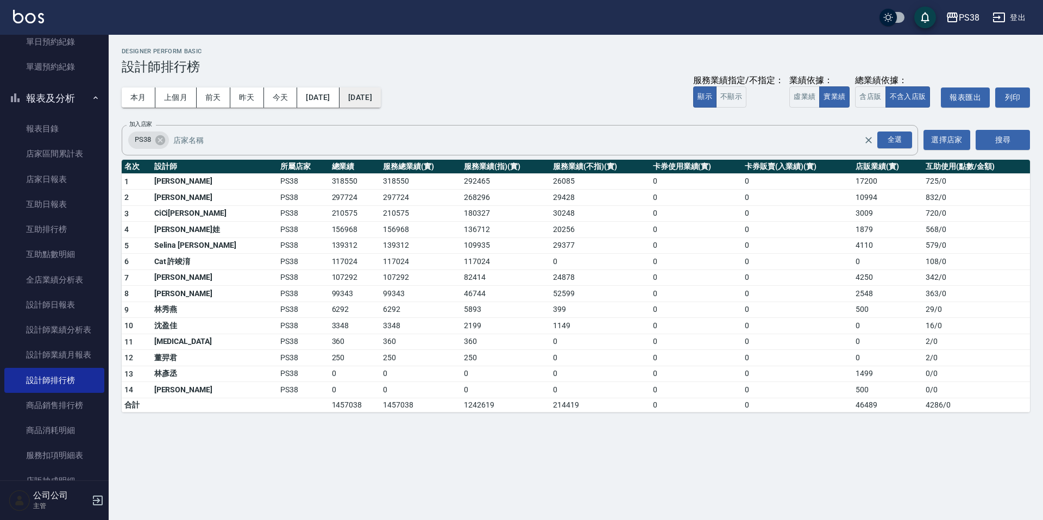
click at [381, 104] on button "[DATE]" at bounding box center [360, 97] width 41 height 20
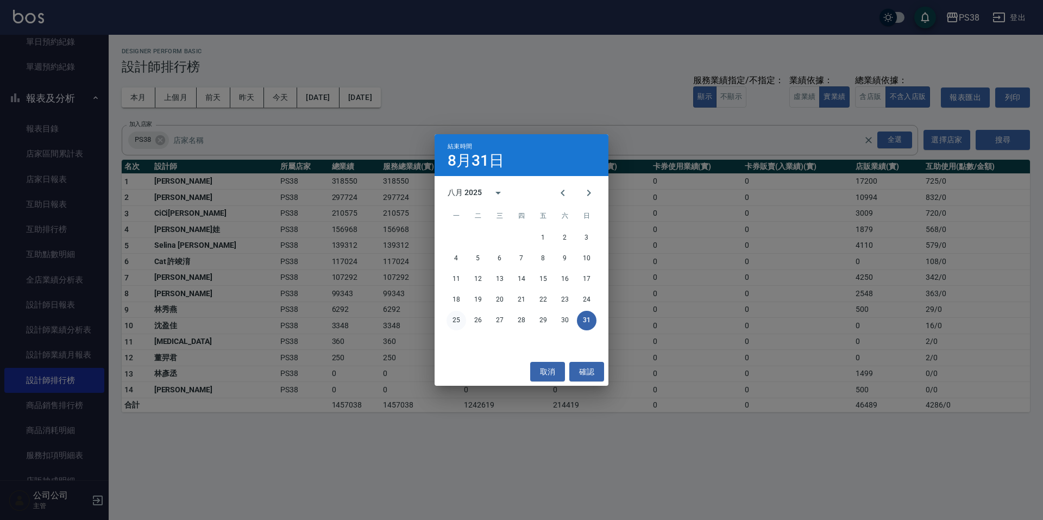
click at [450, 321] on button "25" at bounding box center [457, 321] width 20 height 20
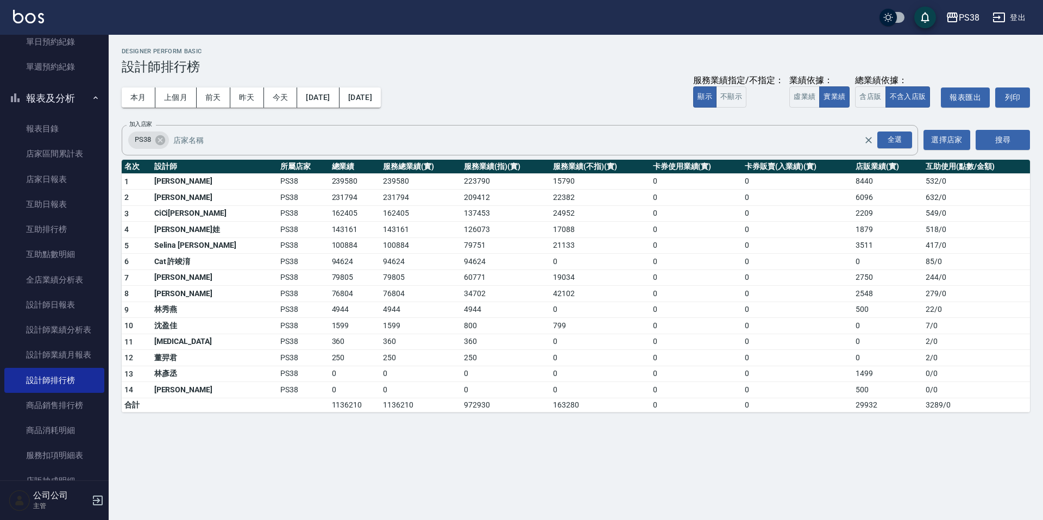
click at [604, 91] on div "本月 上個月 [DATE] [DATE] [DATE] [DATE] [DATE] 服務業績指定/不指定： 顯示 不顯示 業績依據： 虛業績 實業績 總業績依…" at bounding box center [576, 97] width 909 height 46
click at [147, 100] on button "本月" at bounding box center [139, 97] width 34 height 20
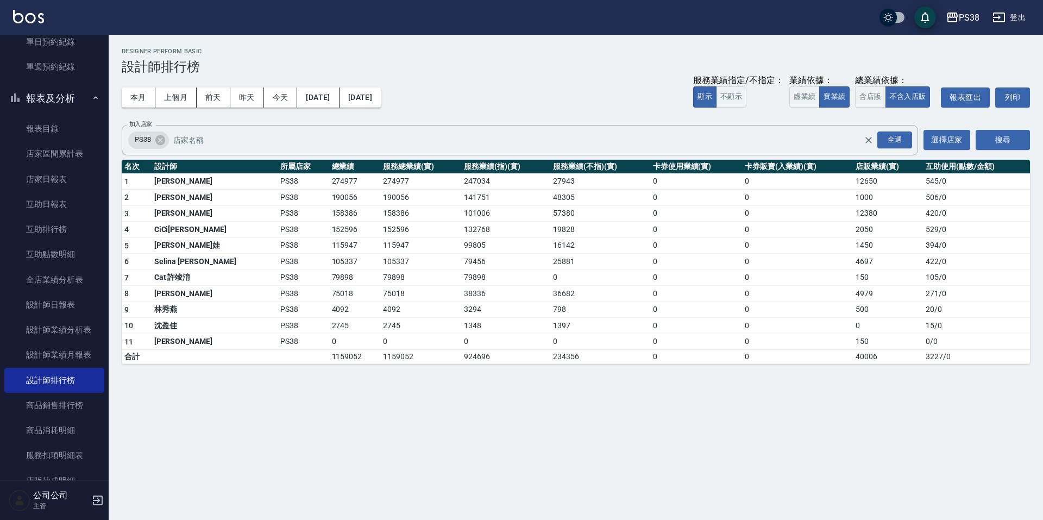
click at [618, 116] on div "本月 上個月 [DATE] [DATE] [DATE] [DATE] [DATE] 服務業績指定/不指定： 顯示 不顯示 業績依據： 虛業績 實業績 總業績依…" at bounding box center [576, 97] width 909 height 46
click at [618, 117] on div "本月 上個月 [DATE] [DATE] [DATE] [DATE] [DATE] 服務業績指定/不指定： 顯示 不顯示 業績依據： 虛業績 實業績 總業績依…" at bounding box center [576, 97] width 909 height 46
click at [135, 89] on button "本月" at bounding box center [139, 97] width 34 height 20
drag, startPoint x: 279, startPoint y: 357, endPoint x: 332, endPoint y: 362, distance: 53.0
click at [332, 362] on tr "合計 1159052 1159052 924696 234356 0 0 40006 3227 / 0" at bounding box center [576, 357] width 909 height 14
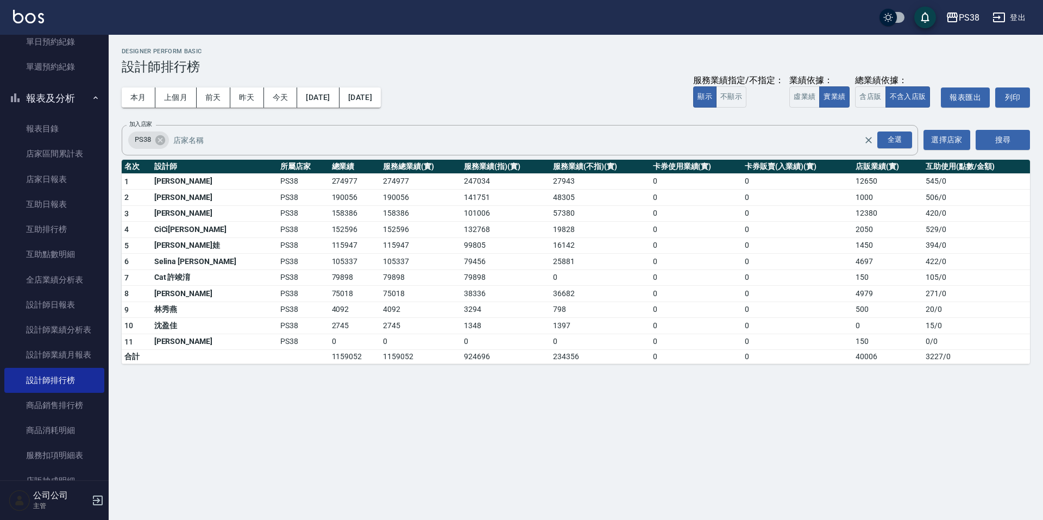
click at [341, 365] on div "PS38 [DATE] - [DATE] 設計師排行榜 列印時間： [DATE][PHONE_NUMBER]:47 Designer Perform Basi…" at bounding box center [576, 206] width 935 height 342
